Goal: Task Accomplishment & Management: Manage account settings

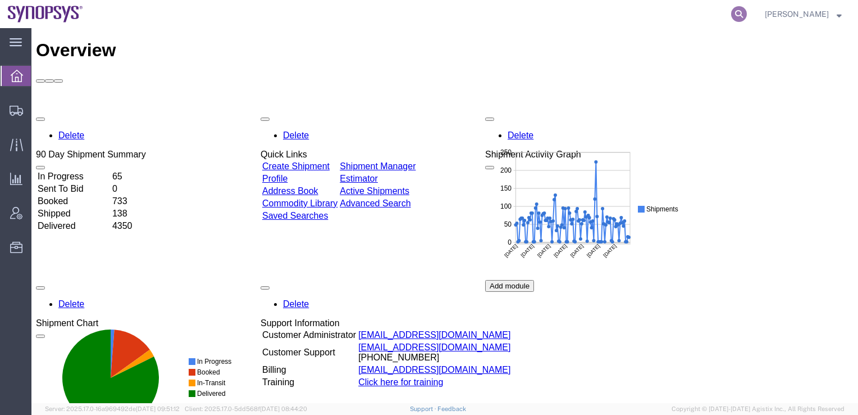
click at [747, 16] on icon at bounding box center [739, 14] width 16 height 16
paste input "56508007"
type input "56508007"
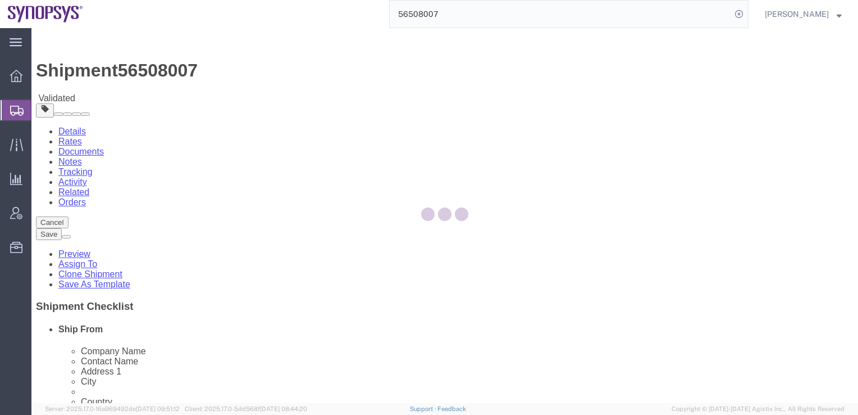
select select
select select "65511"
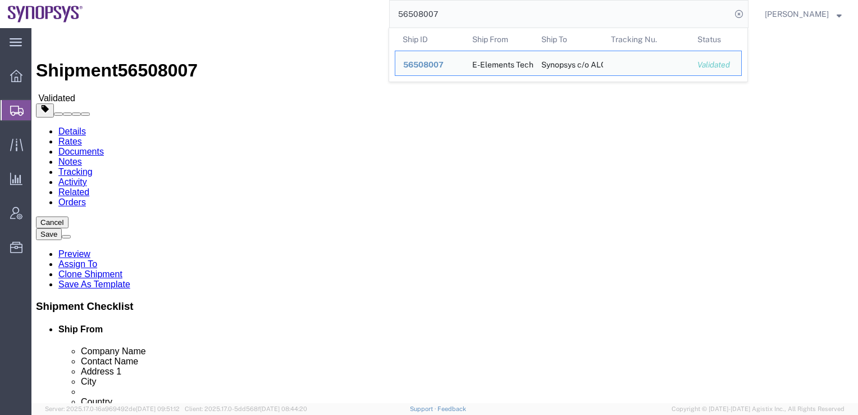
click div "Shipment Information Package Information Special Services"
drag, startPoint x: 472, startPoint y: 18, endPoint x: 406, endPoint y: 12, distance: 66.6
click at [406, 12] on div "56508007 Ship ID Ship From Ship To Tracking Nu. Status Ship ID 56508007 Ship Fr…" at bounding box center [420, 14] width 658 height 28
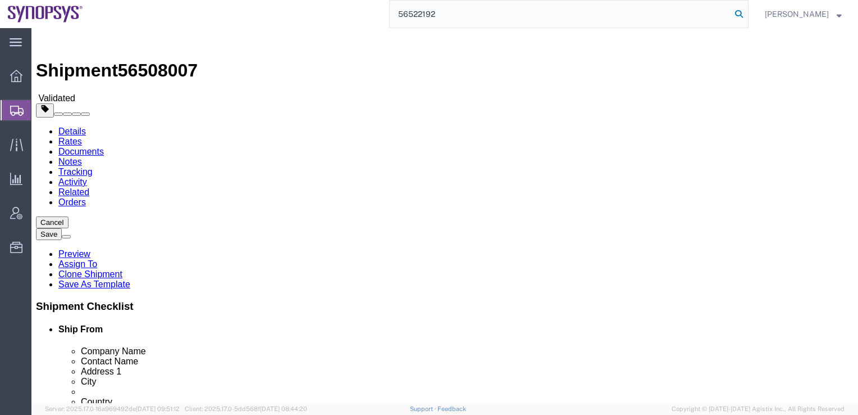
type input "56522192"
click at [747, 13] on icon at bounding box center [739, 14] width 16 height 16
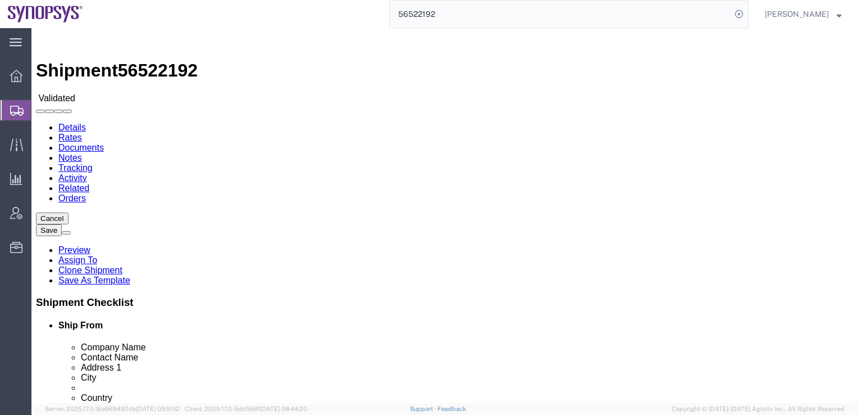
select select "65511"
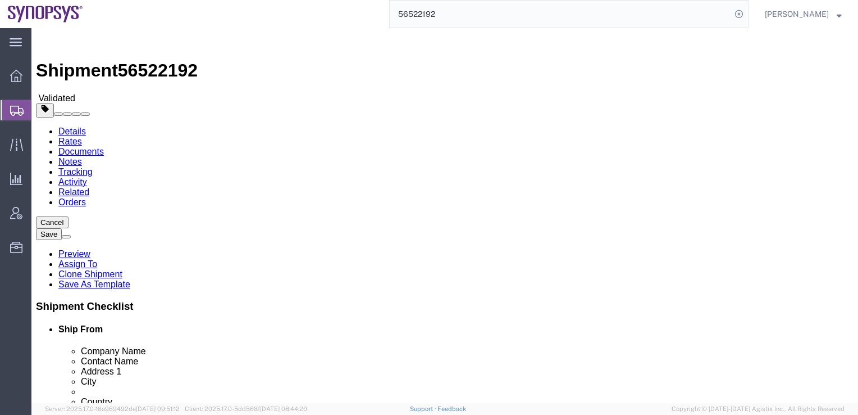
click button "Cancel"
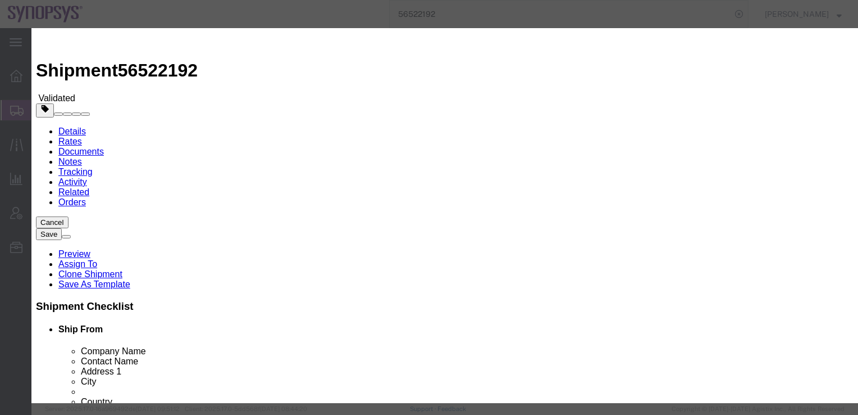
click button "Yes"
